Goal: Task Accomplishment & Management: Manage account settings

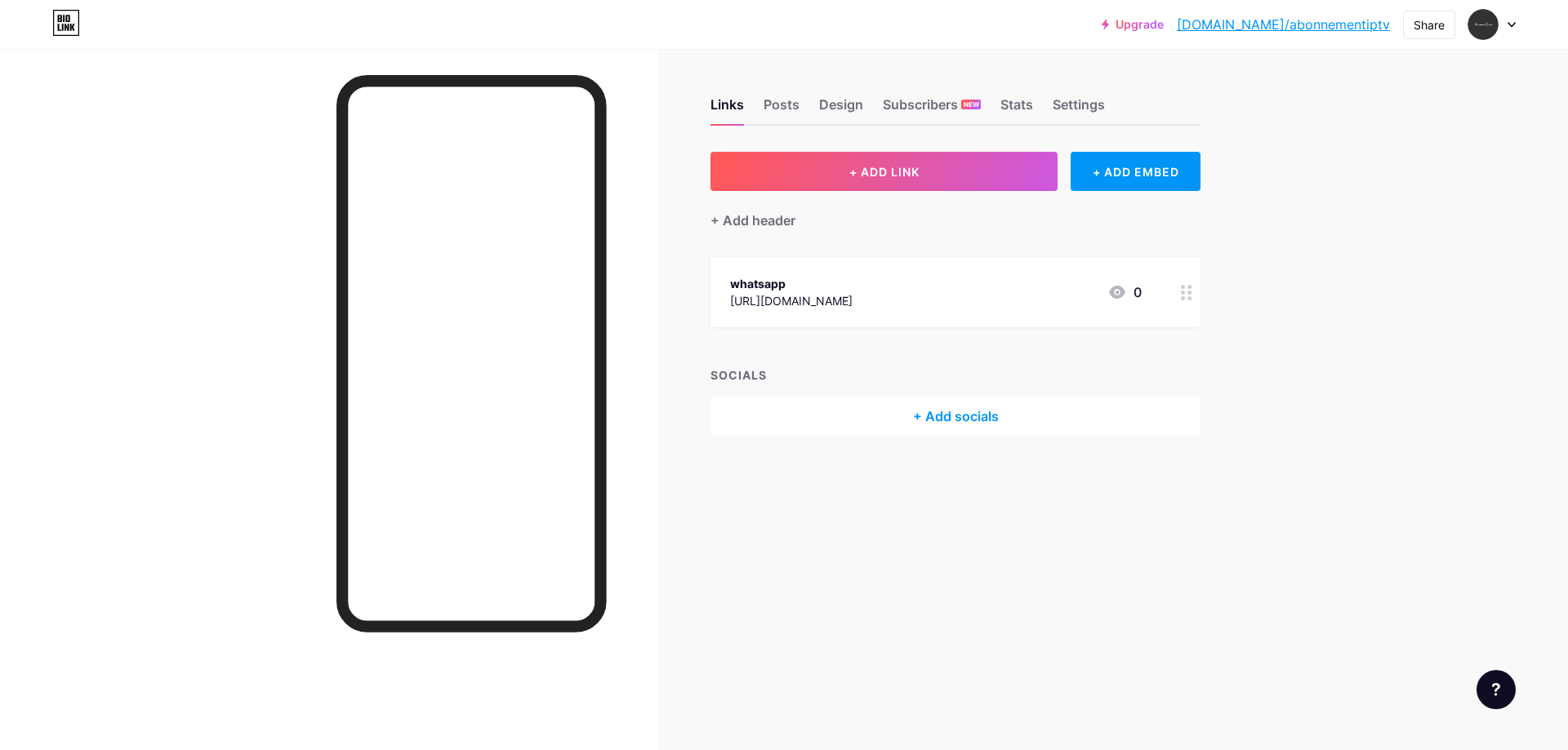
click at [1186, 300] on icon at bounding box center [1187, 293] width 12 height 16
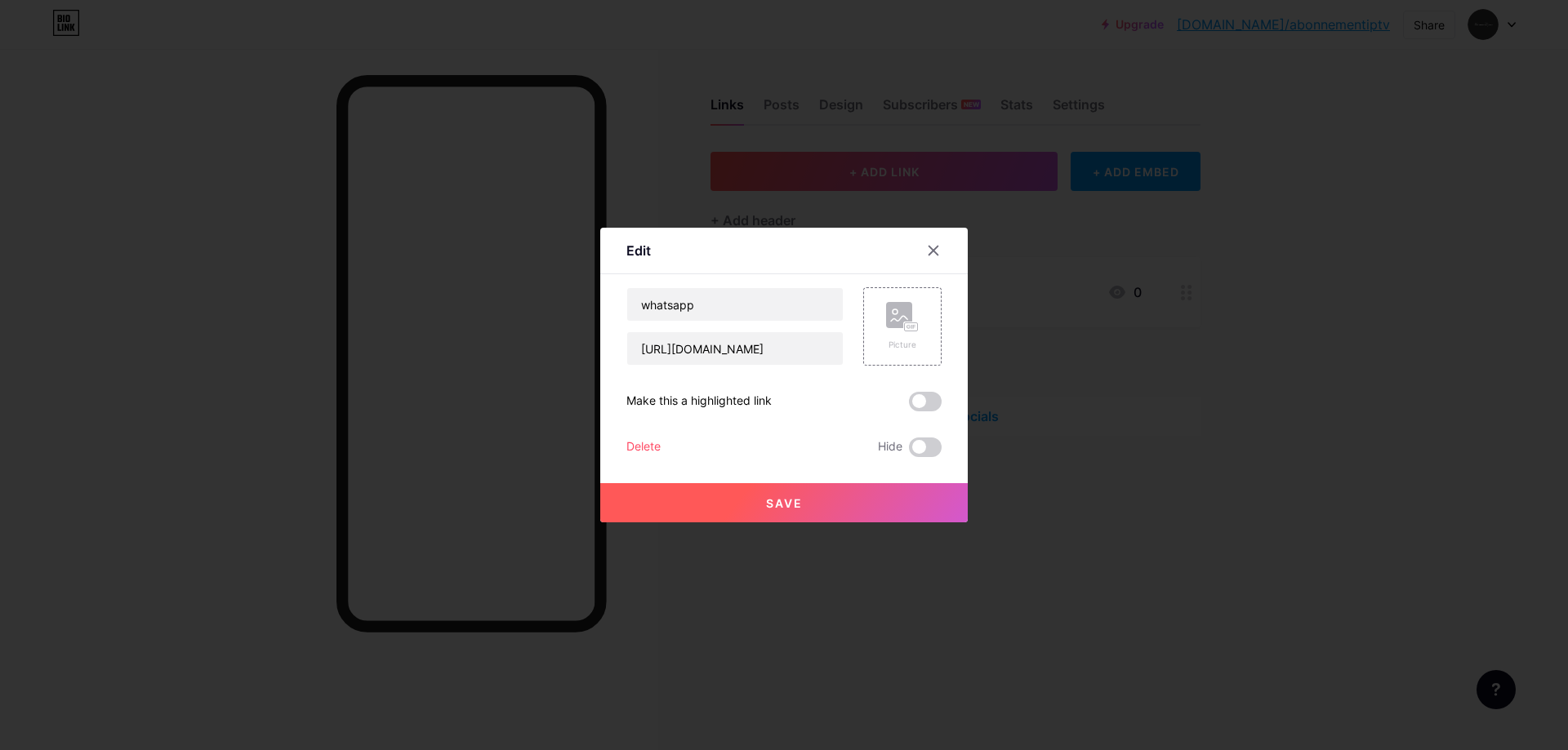
click at [629, 444] on div "Delete" at bounding box center [643, 447] width 34 height 19
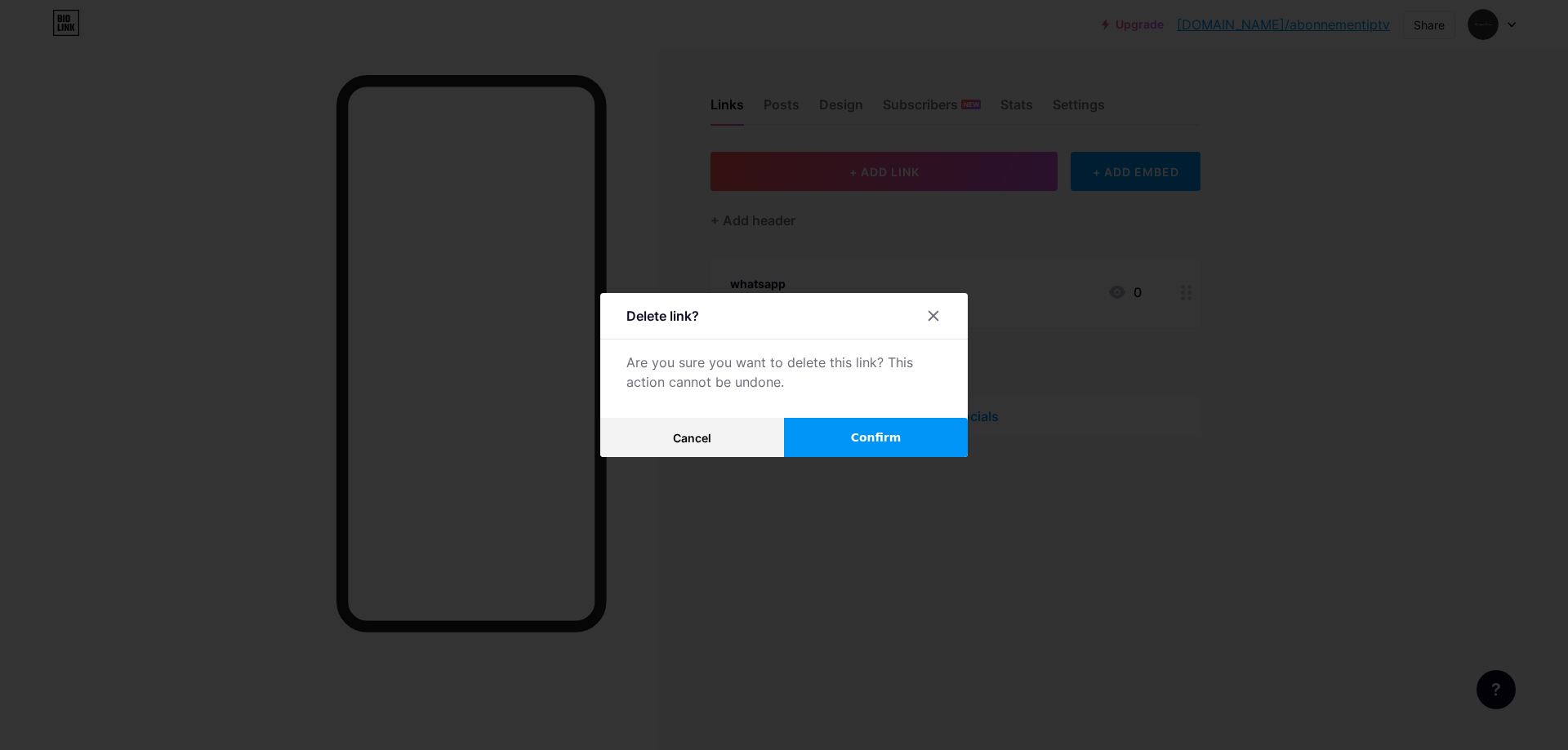
click at [872, 438] on span "Confirm" at bounding box center [876, 438] width 51 height 18
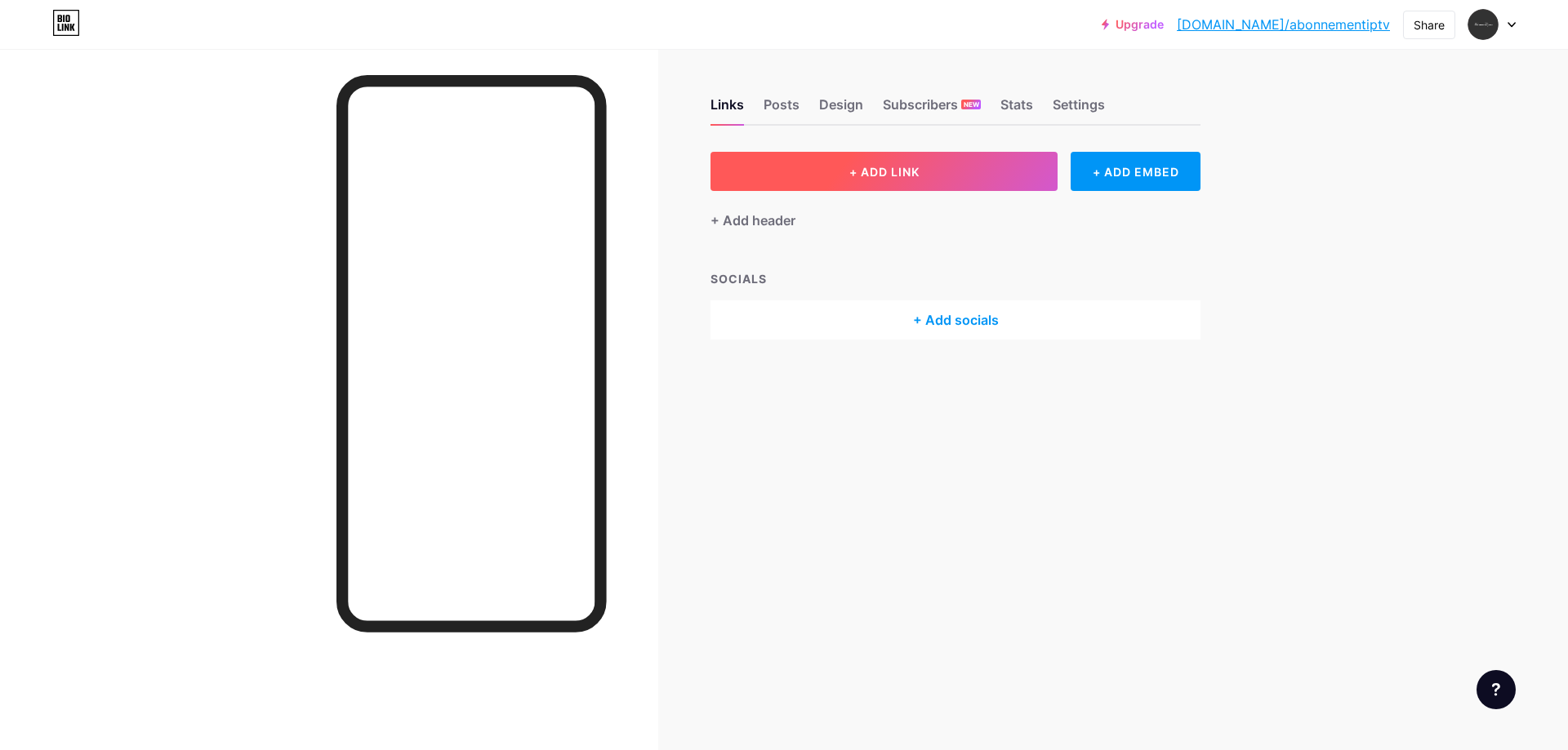
click at [824, 180] on button "+ ADD LINK" at bounding box center [884, 171] width 347 height 39
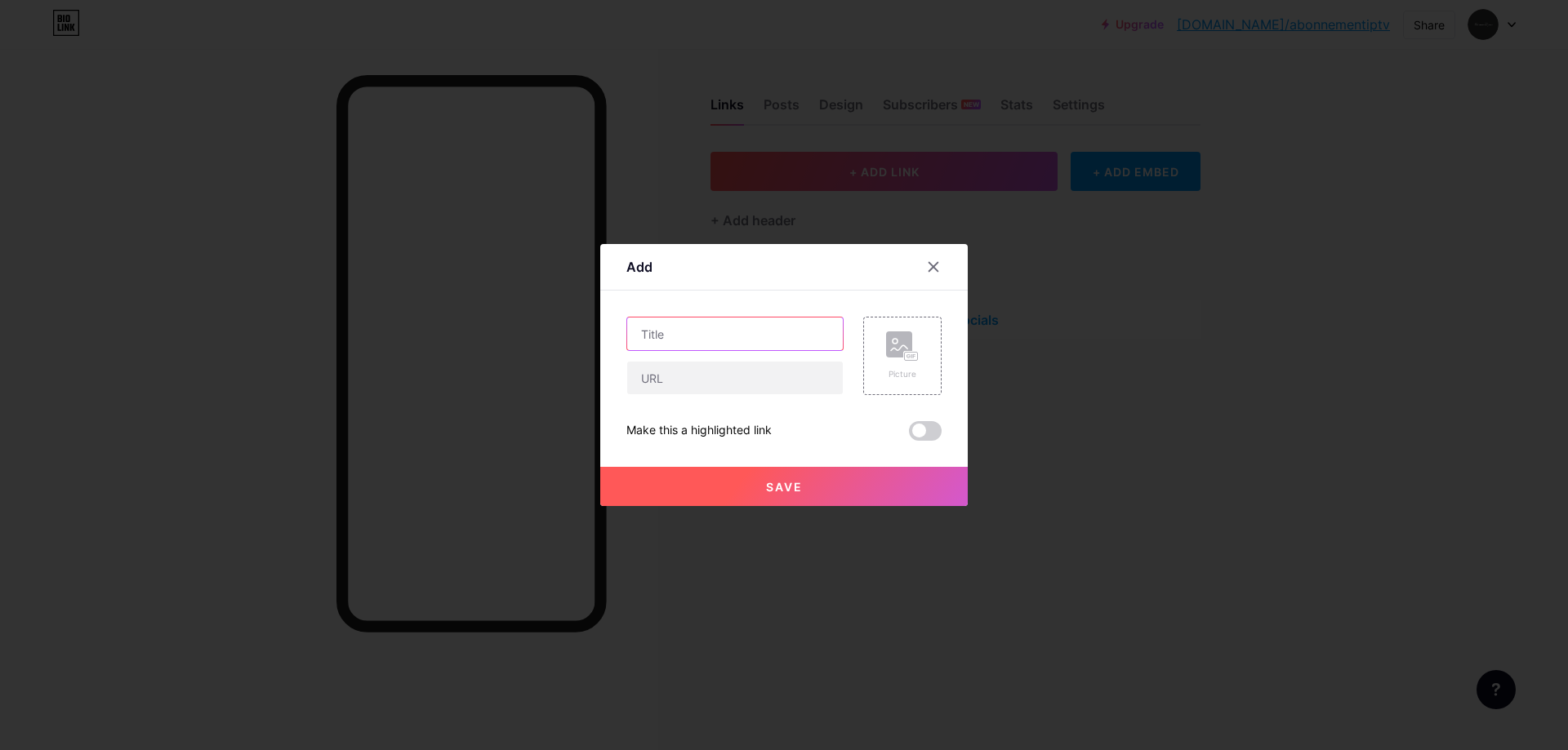
click at [712, 342] on input "text" at bounding box center [735, 334] width 215 height 33
click at [705, 376] on input "text" at bounding box center [735, 378] width 215 height 33
type input "[URL][DOMAIN_NAME]"
drag, startPoint x: 663, startPoint y: 311, endPoint x: 665, endPoint y: 324, distance: 13.2
click at [665, 322] on div "Content YouTube Play YouTube video without leaving your page. ADD Vimeo Play Vi…" at bounding box center [784, 365] width 315 height 150
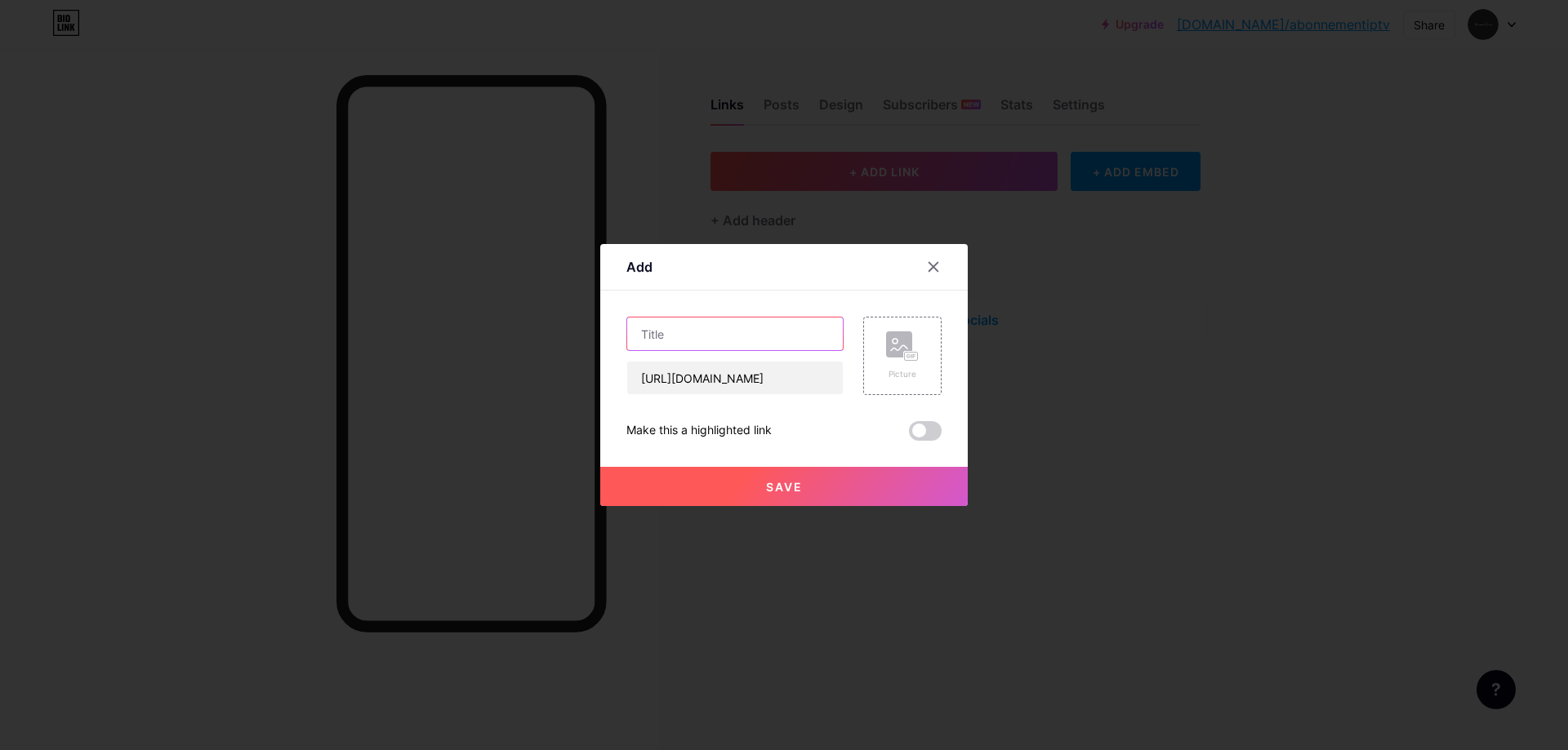
click at [668, 335] on input "text" at bounding box center [735, 334] width 215 height 33
paste input "Iptv multi ecran"
type input "Iptv multi ecran"
click at [702, 485] on button "Save" at bounding box center [784, 486] width 367 height 39
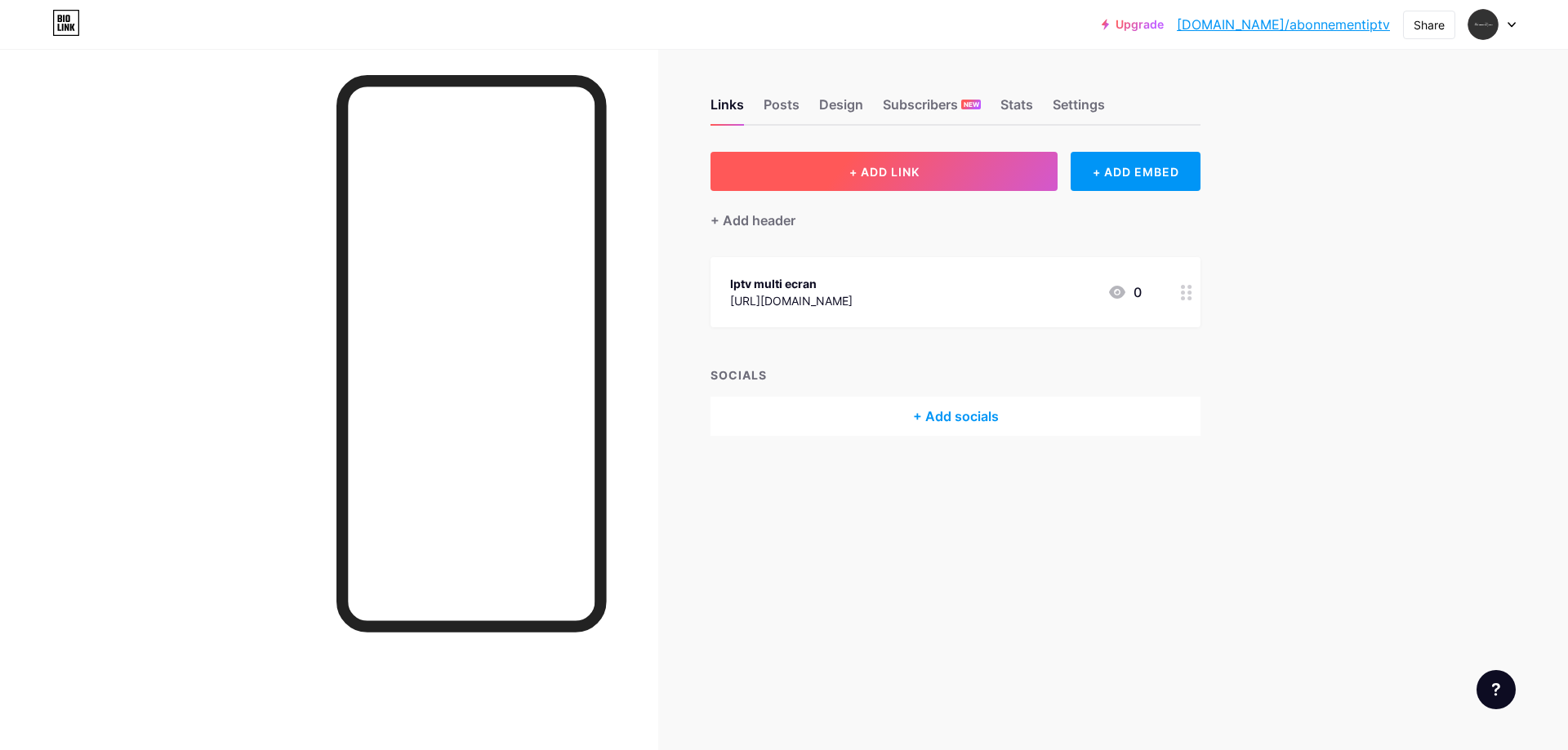
click at [900, 165] on span "+ ADD LINK" at bounding box center [885, 172] width 70 height 14
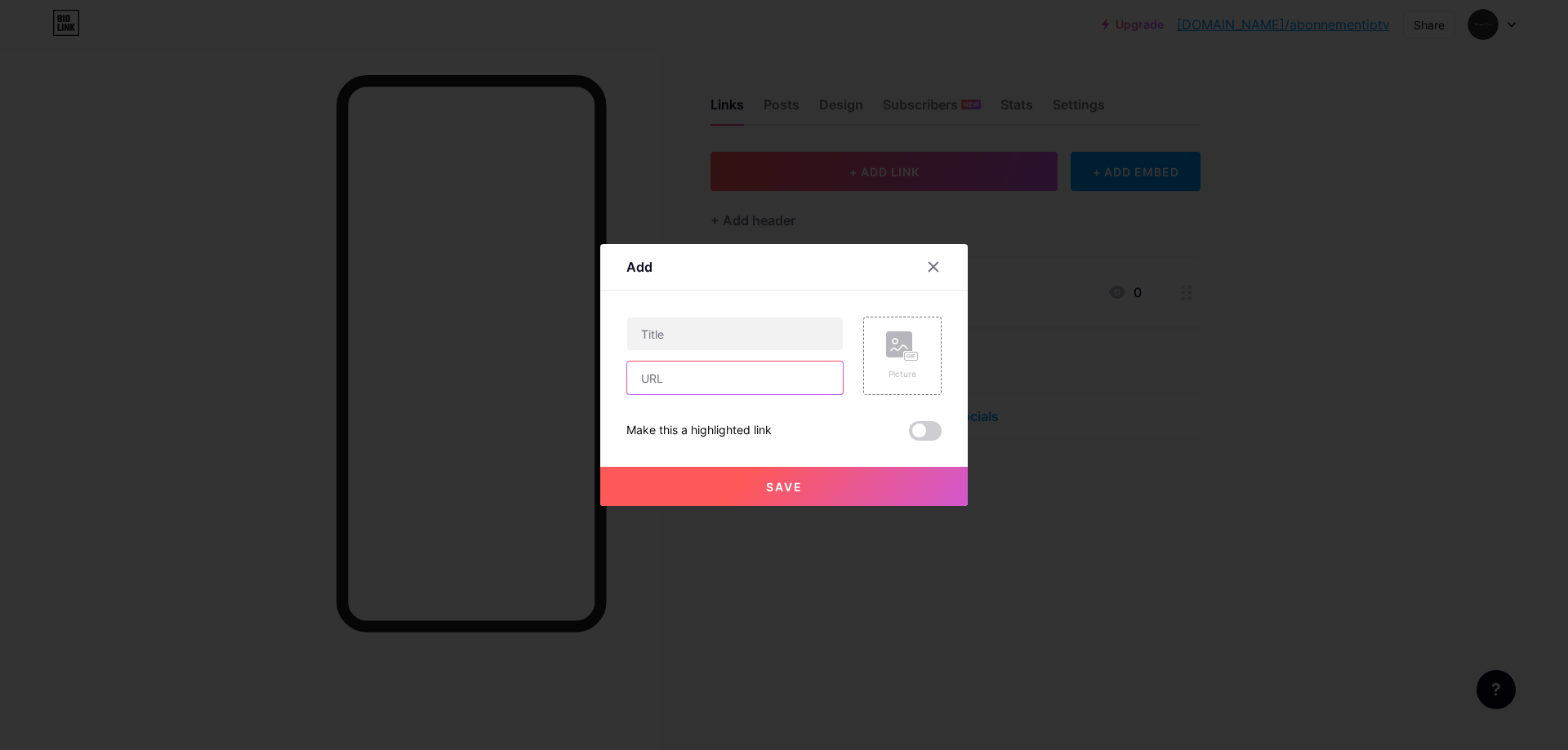
click at [702, 374] on input "text" at bounding box center [735, 378] width 215 height 33
type input "[URL][DOMAIN_NAME]"
click at [719, 340] on input "text" at bounding box center [735, 334] width 215 height 33
paste input "IPTV Smarters Pro Abonnement N°1 En [GEOGRAPHIC_DATA]"
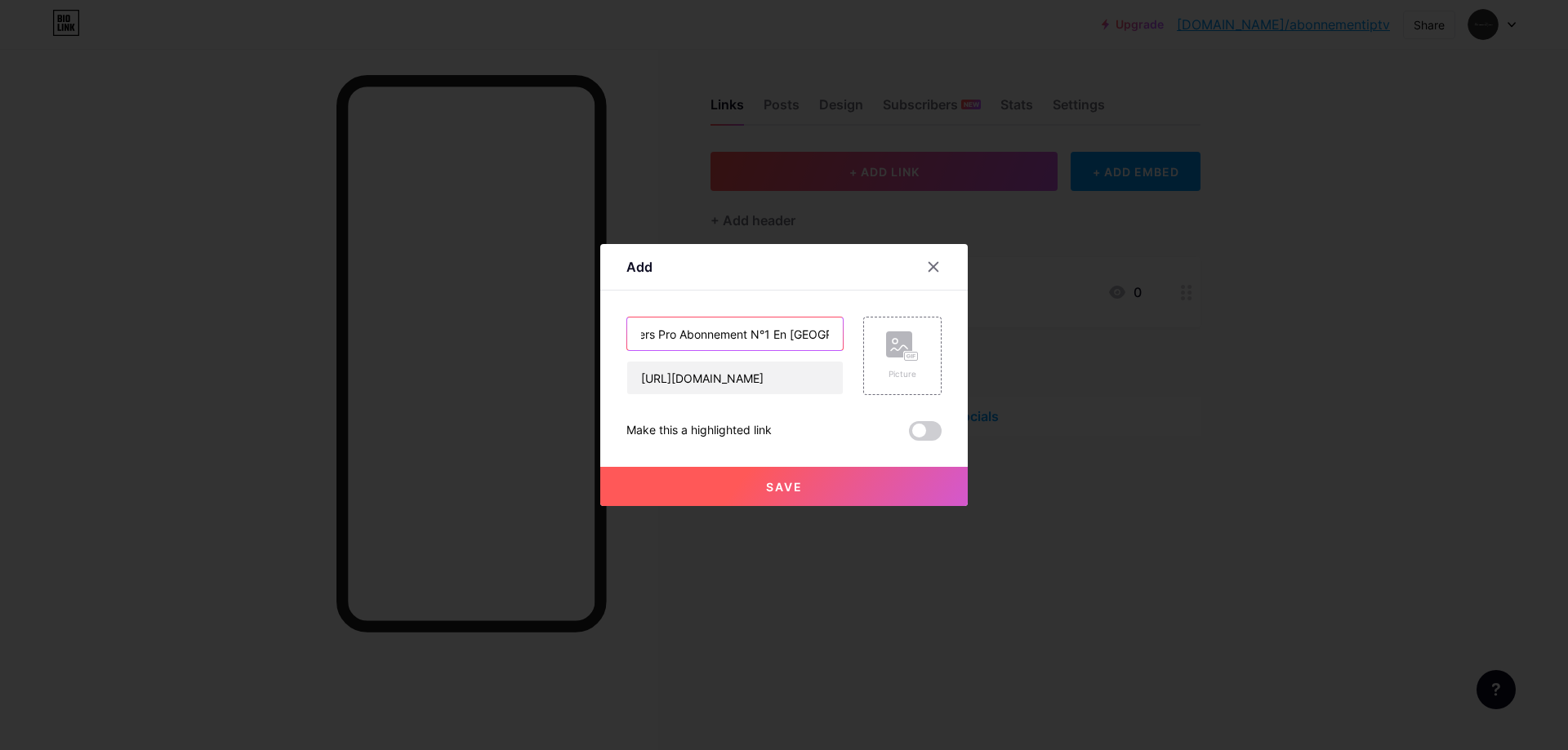
type input "IPTV Smarters Pro Abonnement N°1 En [GEOGRAPHIC_DATA]"
click at [696, 493] on button "Save" at bounding box center [784, 486] width 367 height 39
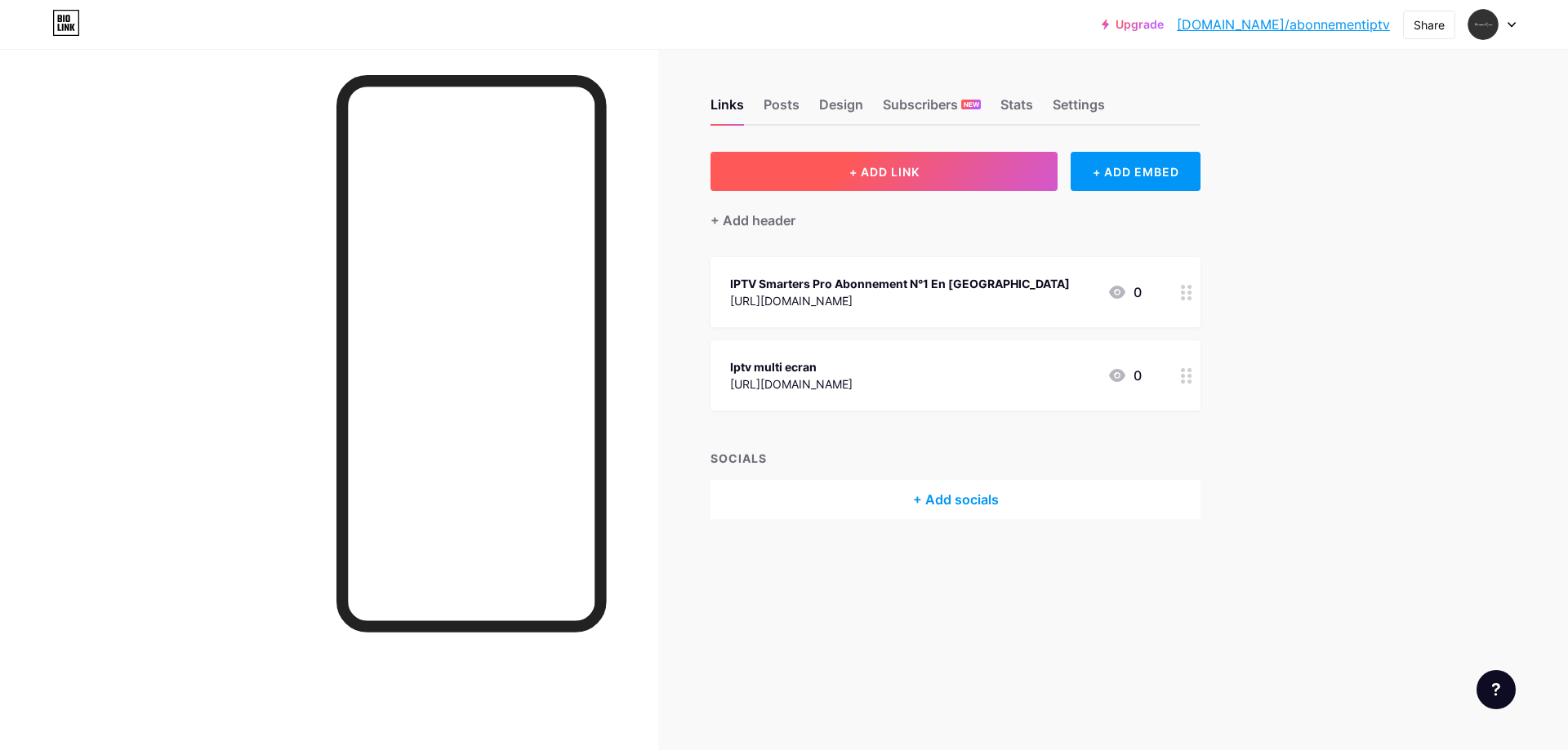
click at [853, 166] on span "+ ADD LINK" at bounding box center [885, 172] width 70 height 14
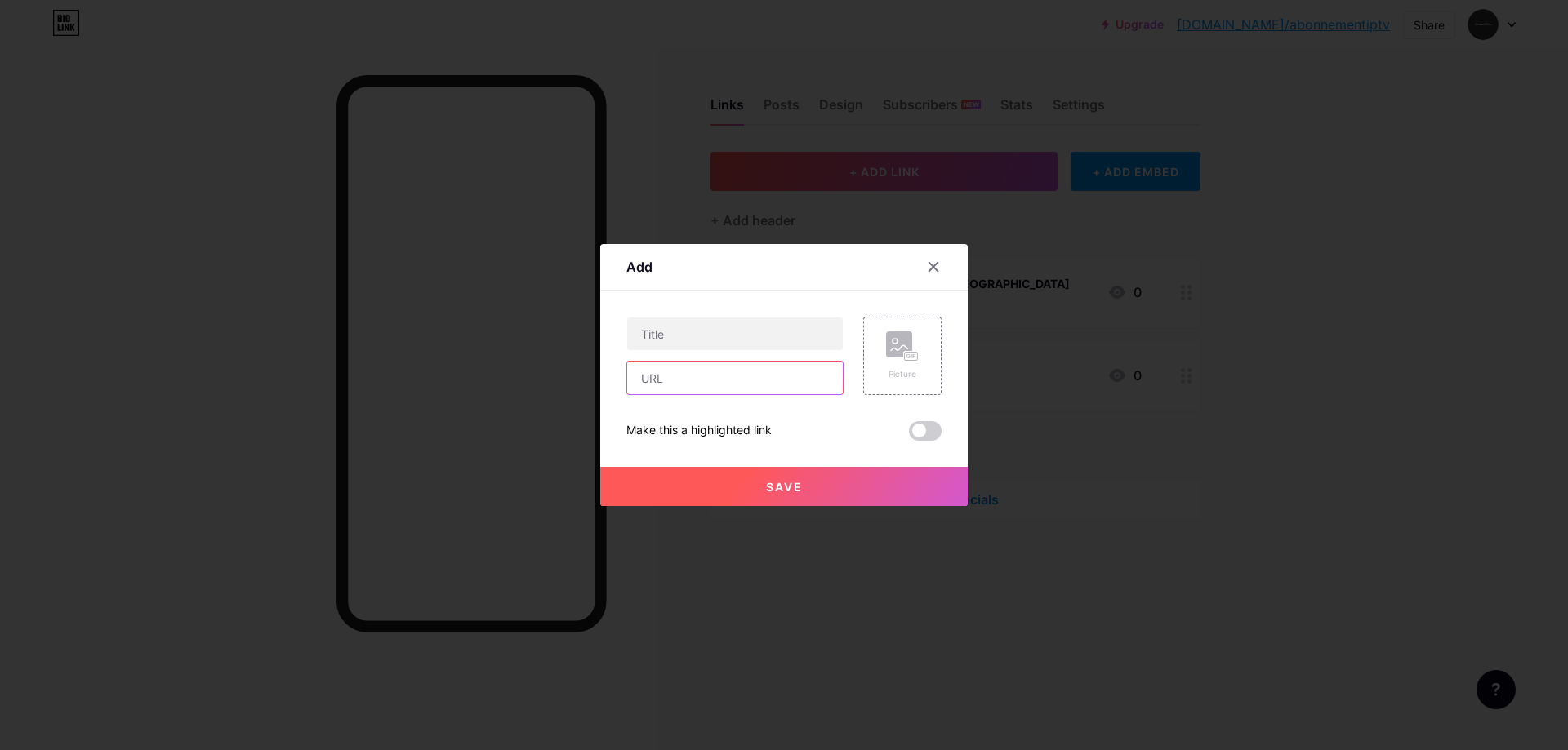
click at [782, 373] on input "text" at bounding box center [735, 378] width 215 height 33
paste input "[URL][DOMAIN_NAME]"
type input "[URL][DOMAIN_NAME]"
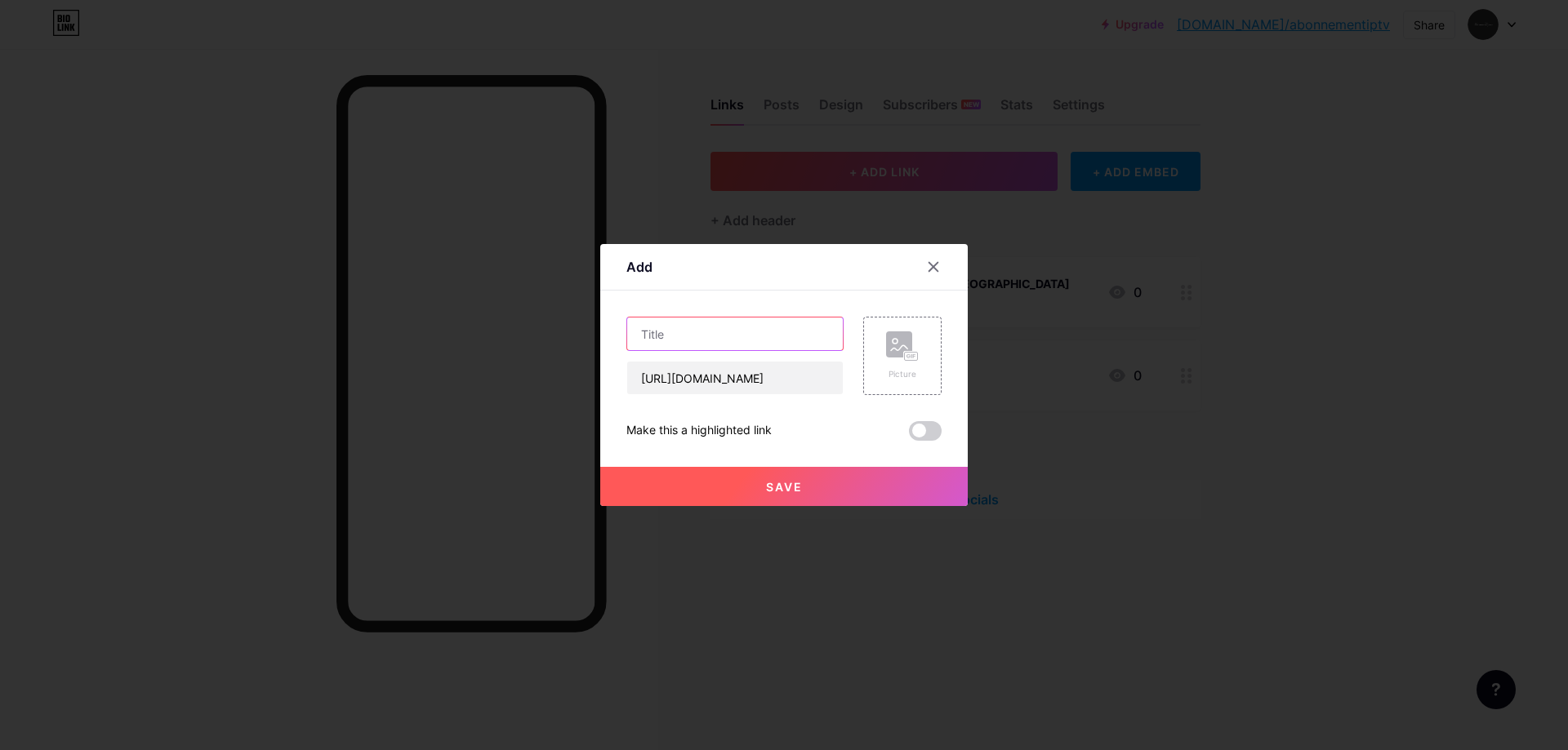
click at [718, 332] on input "text" at bounding box center [735, 334] width 215 height 33
paste input "Smart iptv"
type input "Smart iptv"
click at [727, 492] on button "Save" at bounding box center [784, 486] width 367 height 39
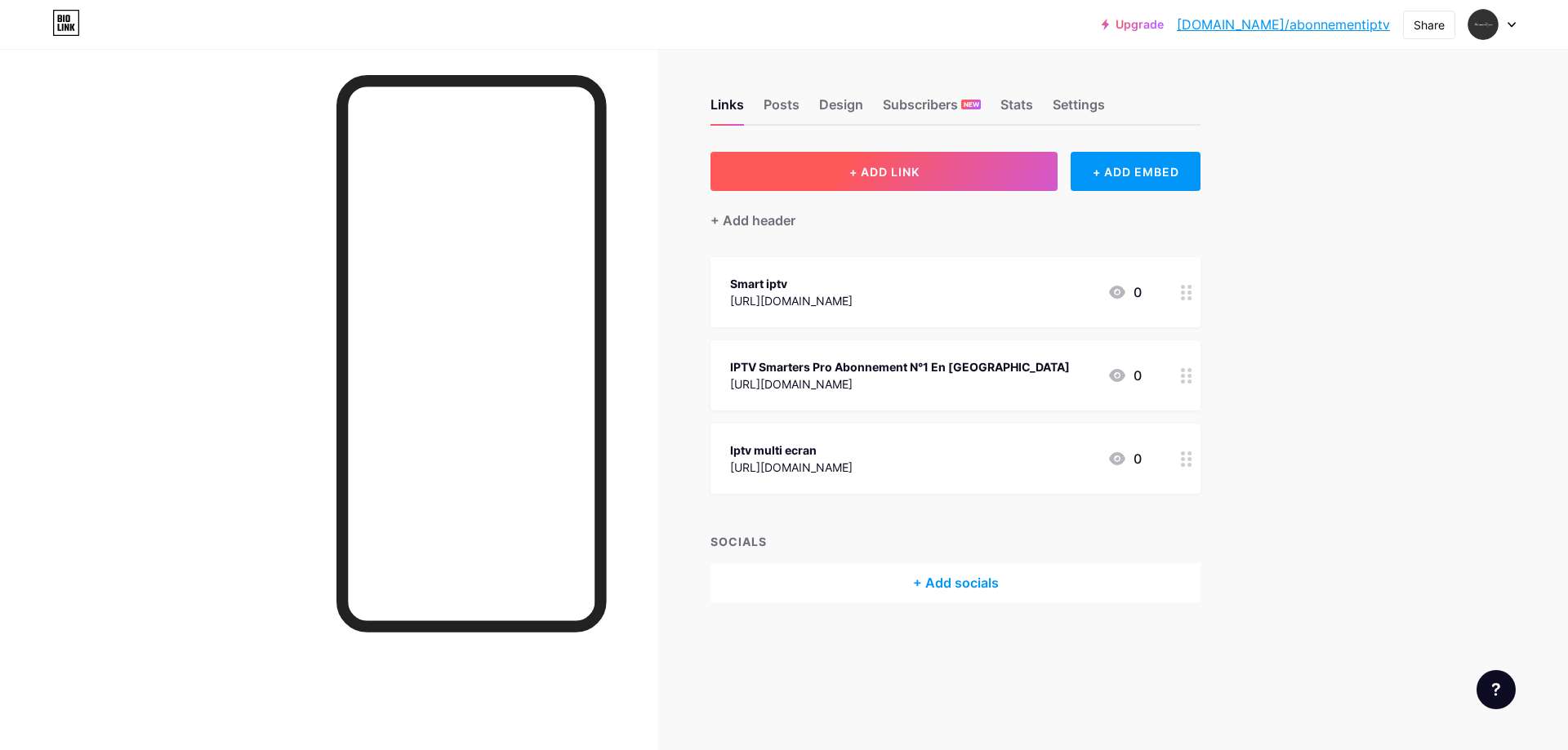
click at [973, 175] on button "+ ADD LINK" at bounding box center [884, 171] width 347 height 39
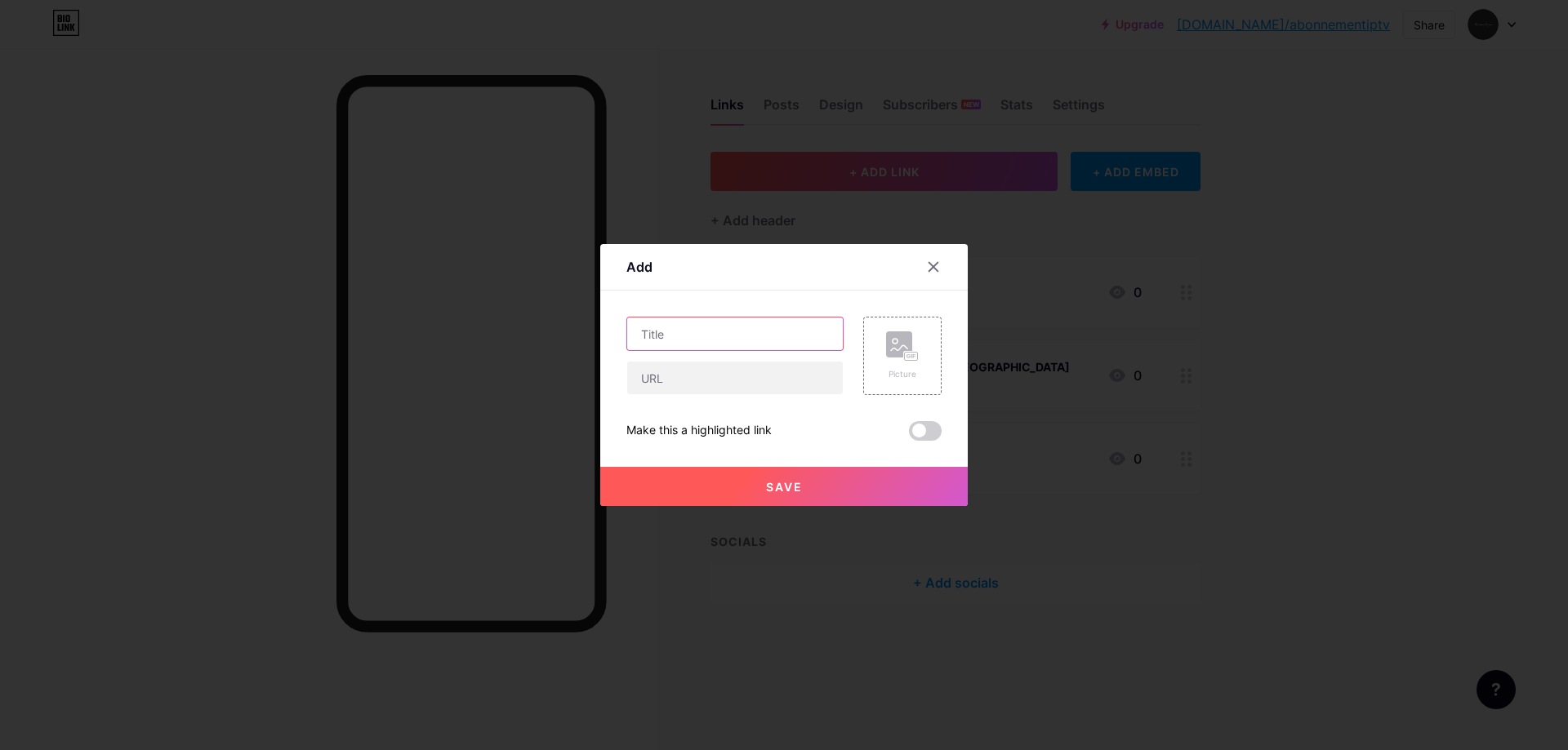
click at [716, 340] on input "text" at bounding box center [735, 334] width 215 height 33
click at [708, 387] on input "text" at bounding box center [735, 378] width 215 height 33
paste input "[URL]"
type input "[URL]"
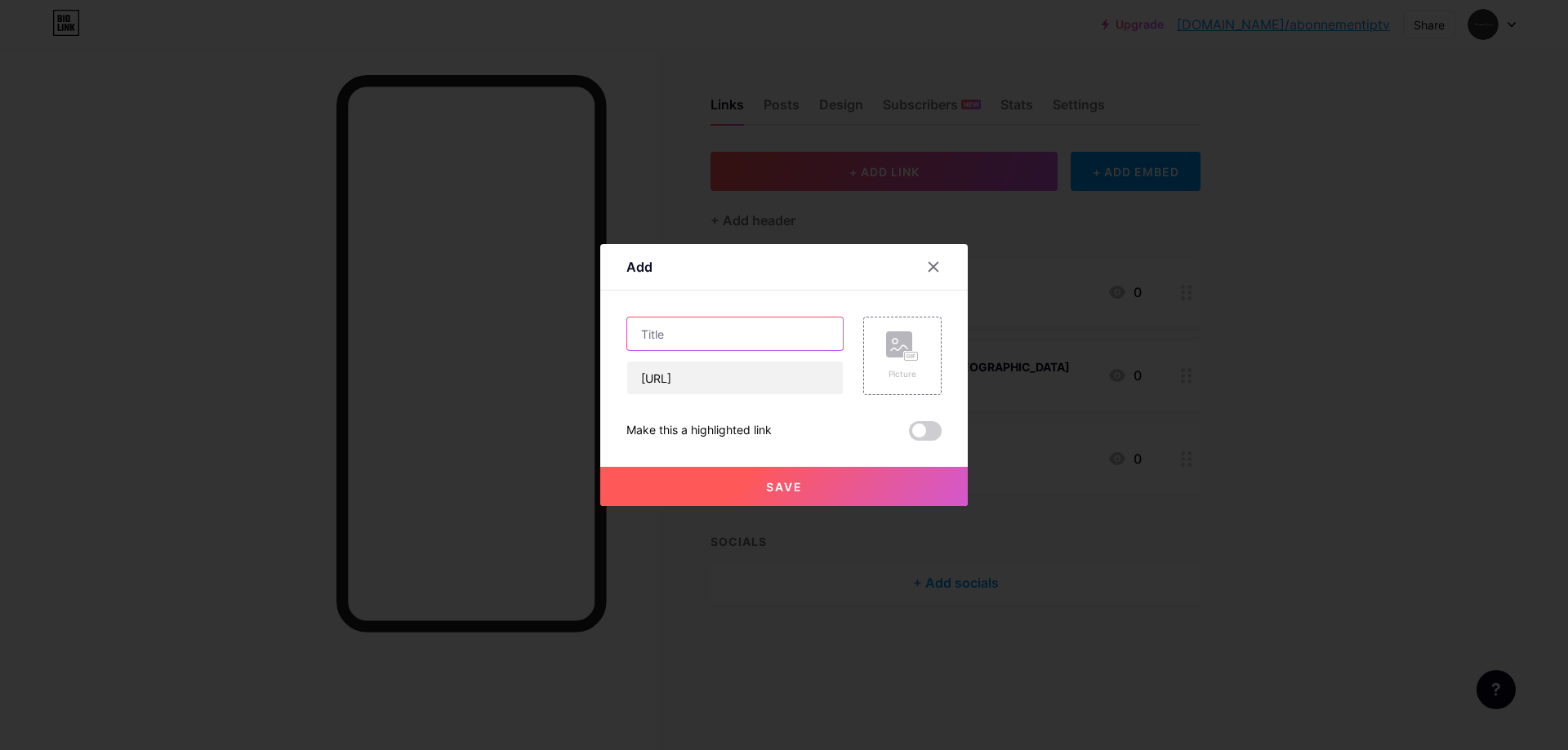
scroll to position [0, 0]
click at [698, 328] on input "text" at bounding box center [735, 334] width 215 height 33
paste input "Iptv smartres"
type input "Iptv smartres"
click at [724, 488] on button "Save" at bounding box center [784, 486] width 367 height 39
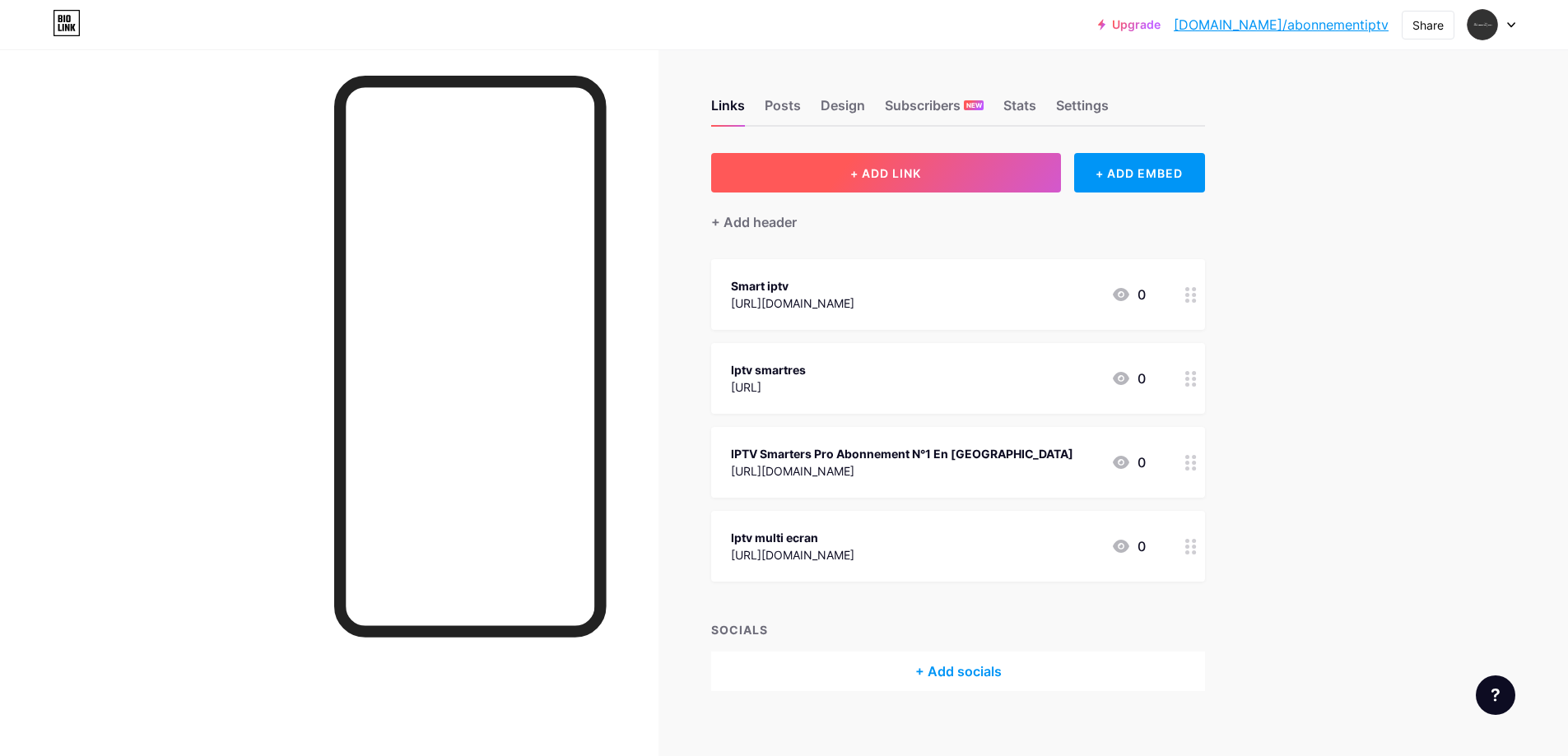
click at [913, 164] on button "+ ADD LINK" at bounding box center [886, 172] width 350 height 40
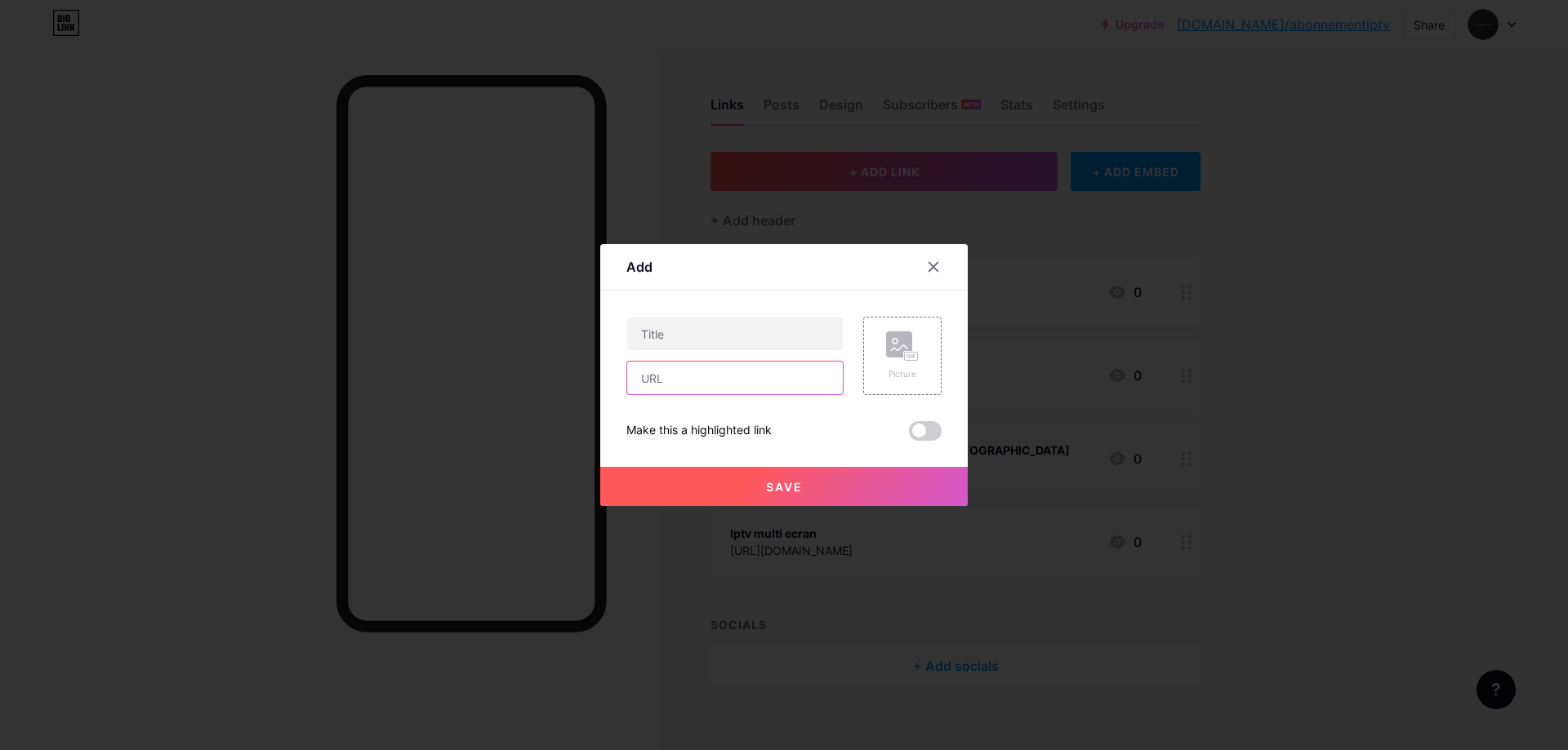
click at [681, 374] on input "text" at bounding box center [735, 378] width 215 height 33
paste input "[URL][DOMAIN_NAME]"
type input "[URL][DOMAIN_NAME]"
click at [685, 335] on input "text" at bounding box center [735, 334] width 215 height 33
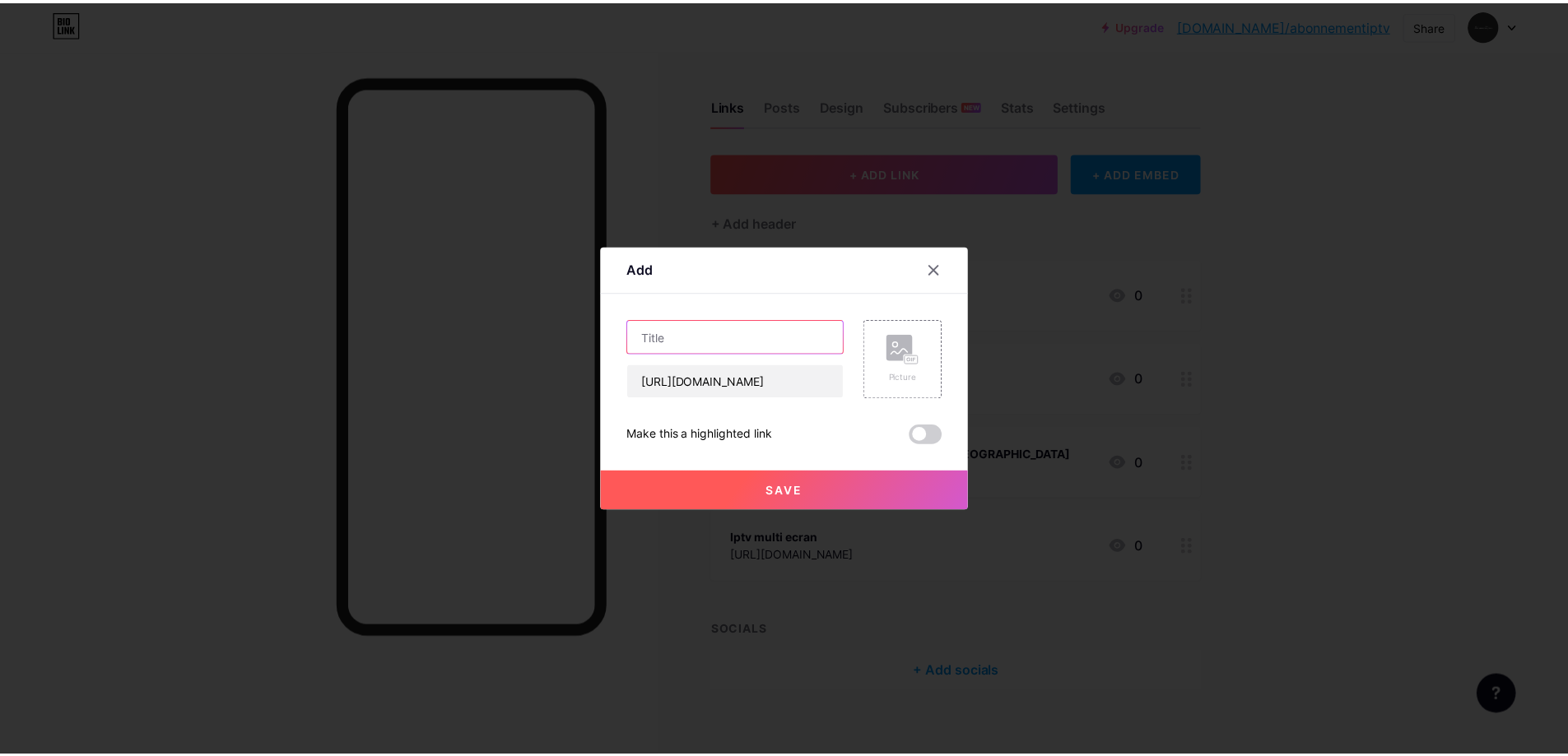
scroll to position [0, 0]
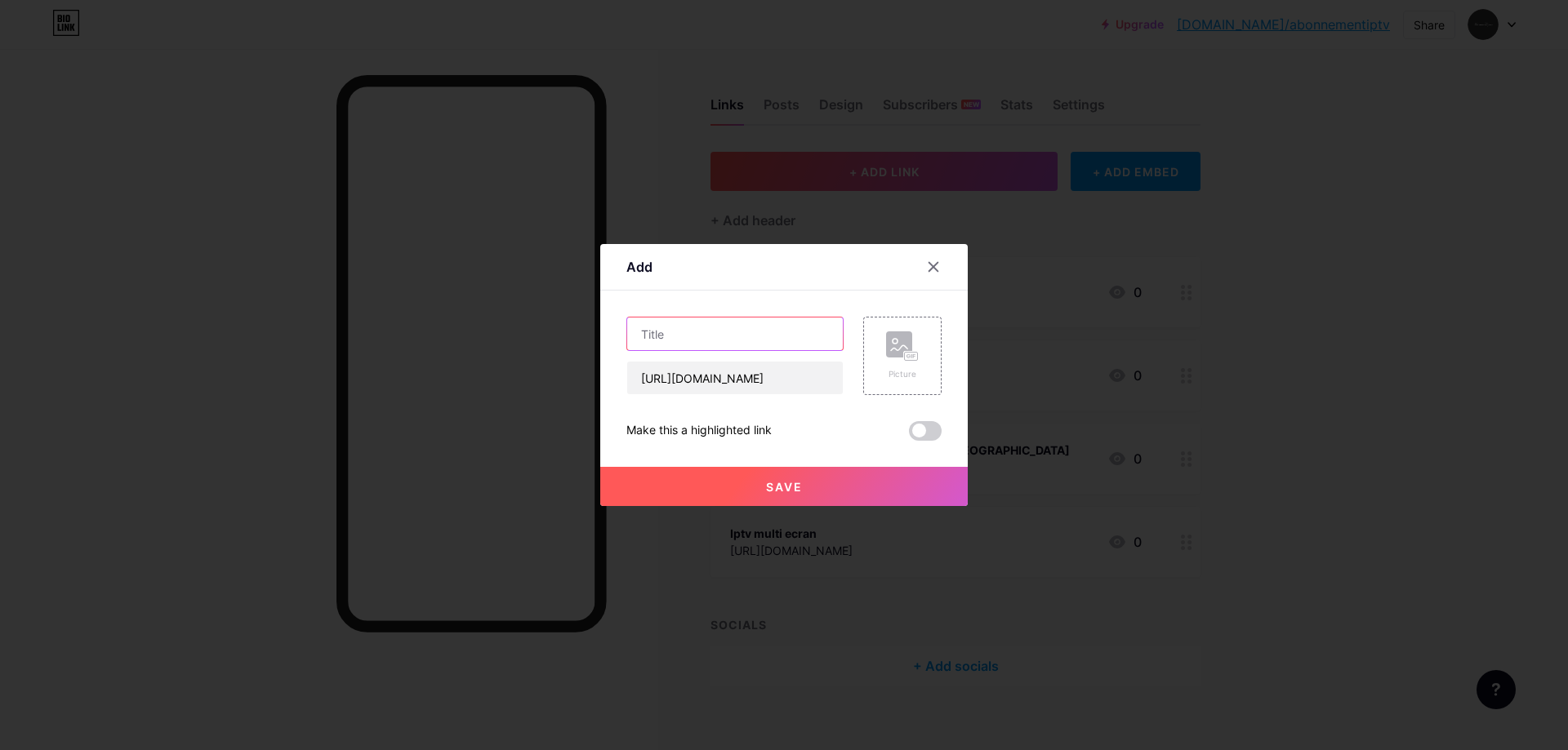
paste input "Abonnement iptv"
type input "Abonnement iptv"
click at [679, 492] on button "Save" at bounding box center [784, 486] width 367 height 39
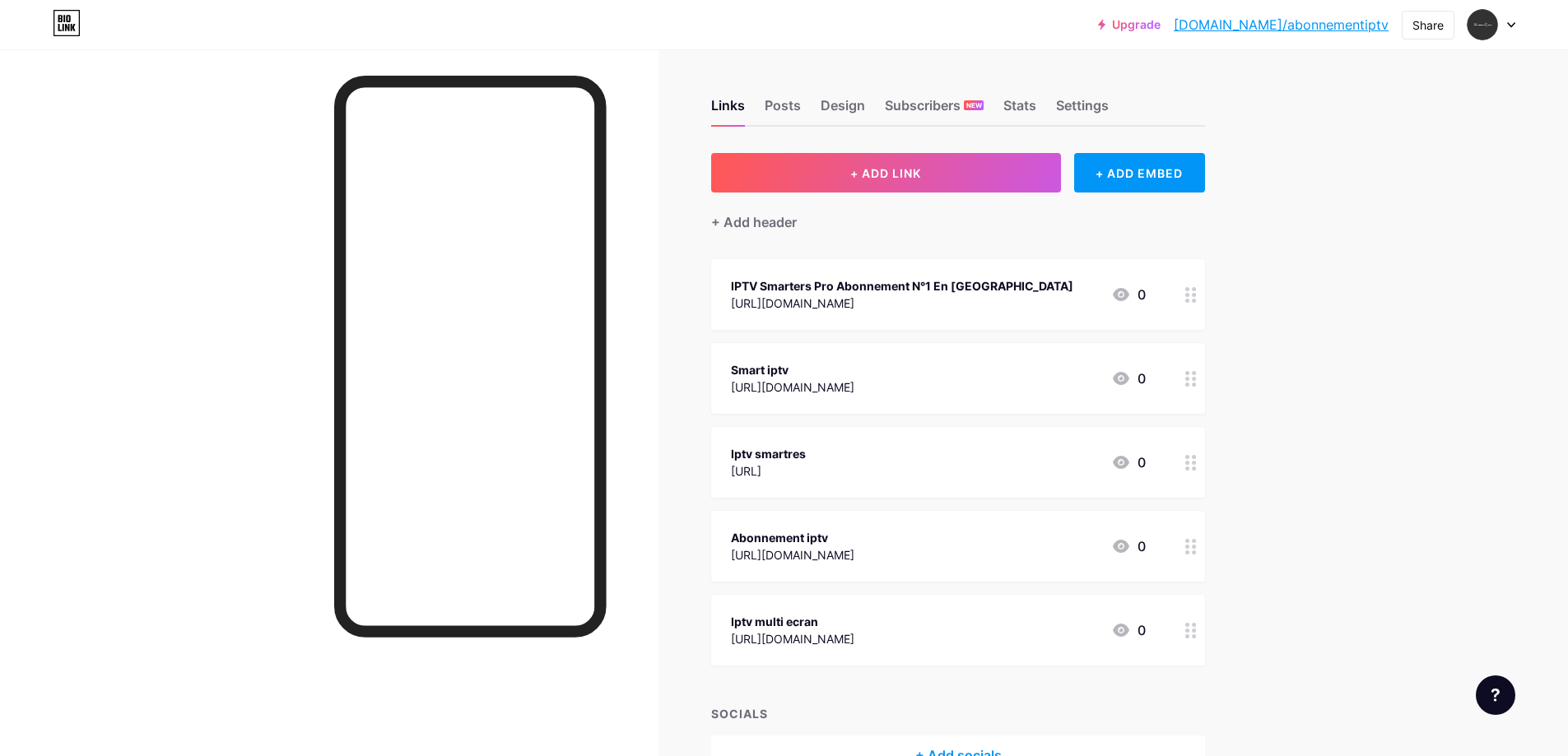
click at [1312, 335] on div "Upgrade [DOMAIN_NAME]/abonne... [DOMAIN_NAME]/abonnementiptv Share Switch accou…" at bounding box center [784, 429] width 1568 height 858
click at [760, 101] on div "Links Posts Design Subscribers NEW Stats Settings" at bounding box center [957, 98] width 494 height 58
click at [725, 101] on div "Links" at bounding box center [728, 110] width 34 height 29
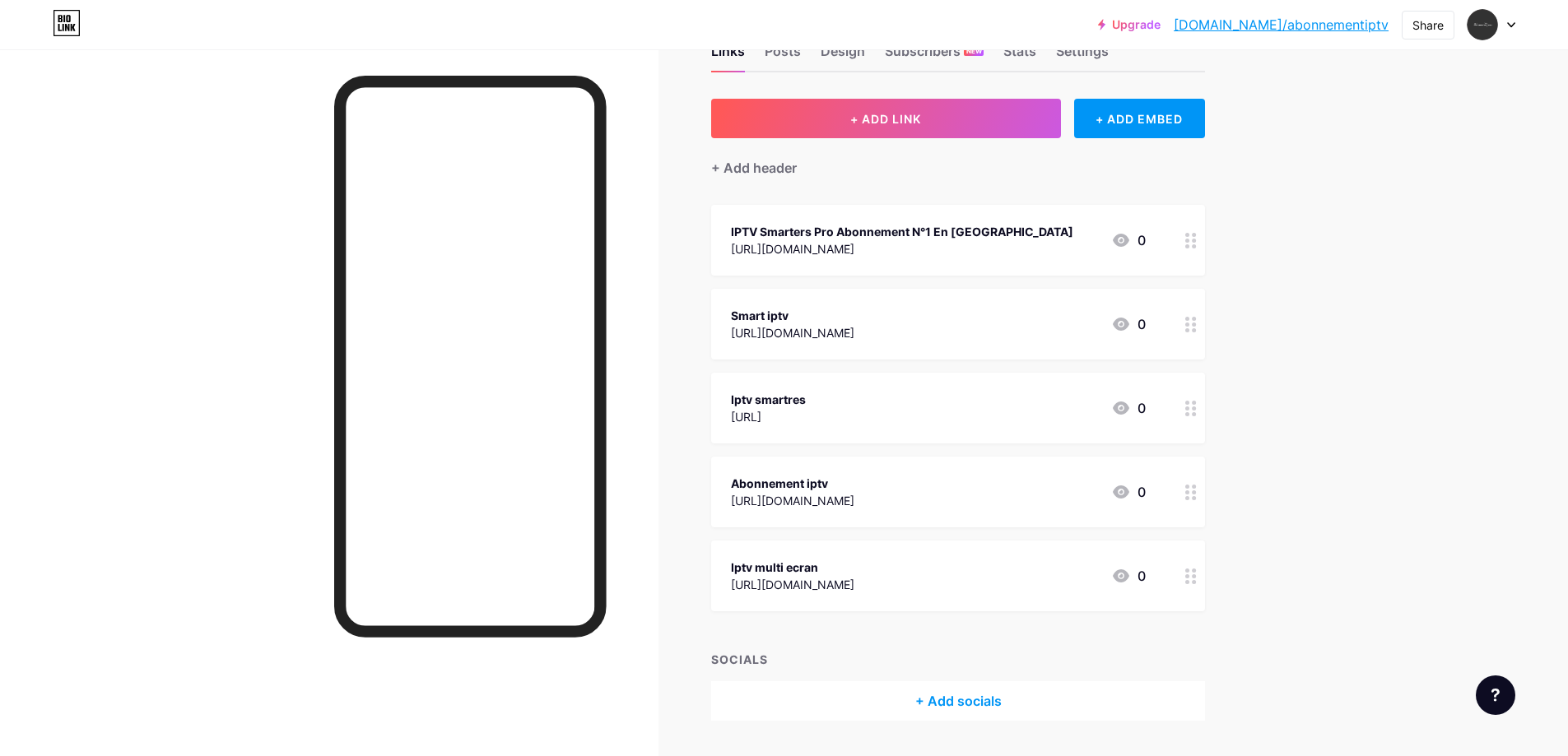
scroll to position [110, 0]
